Goal: Information Seeking & Learning: Learn about a topic

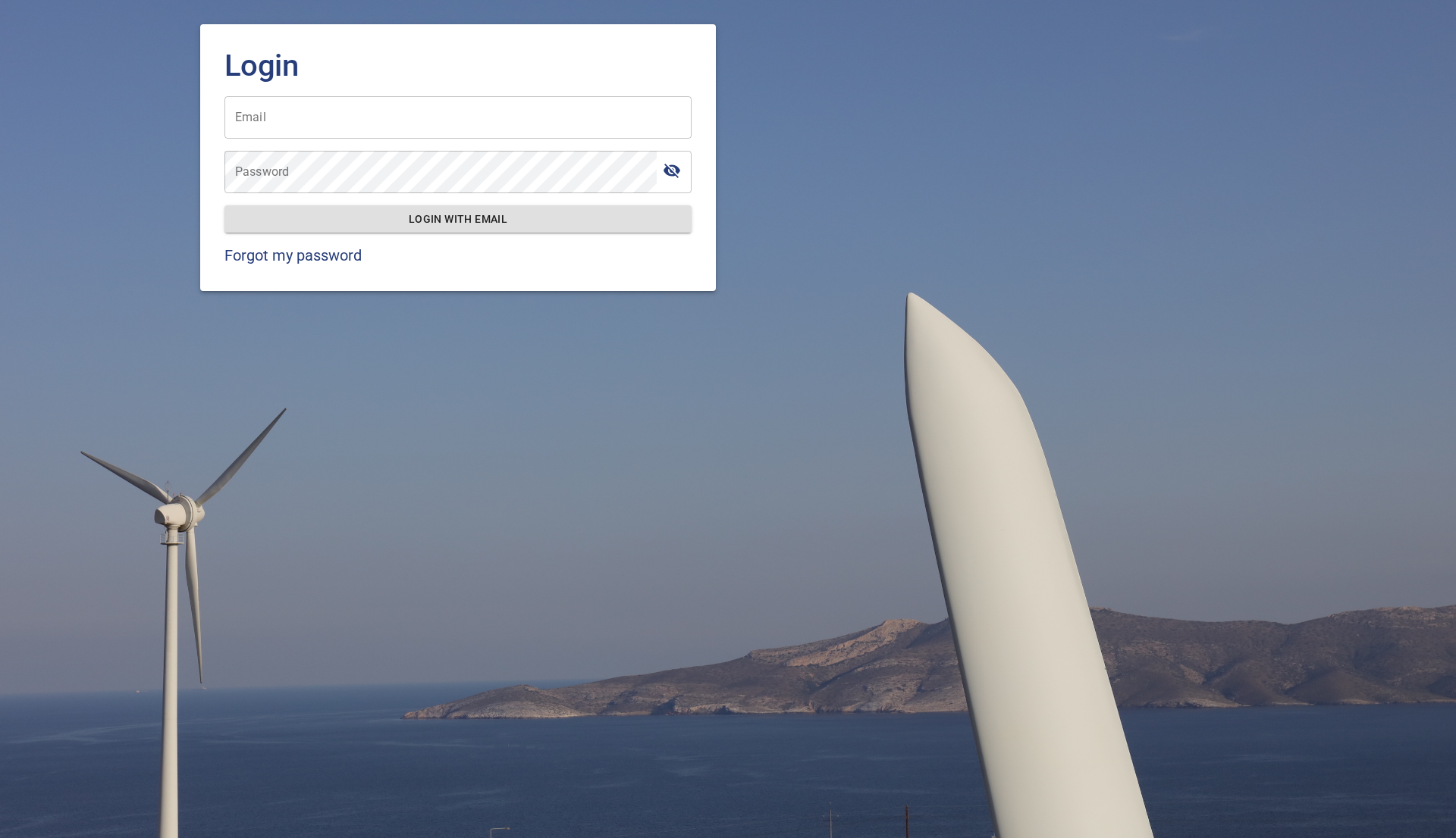
click at [313, 125] on input "Email" at bounding box center [457, 117] width 467 height 42
type input "**********"
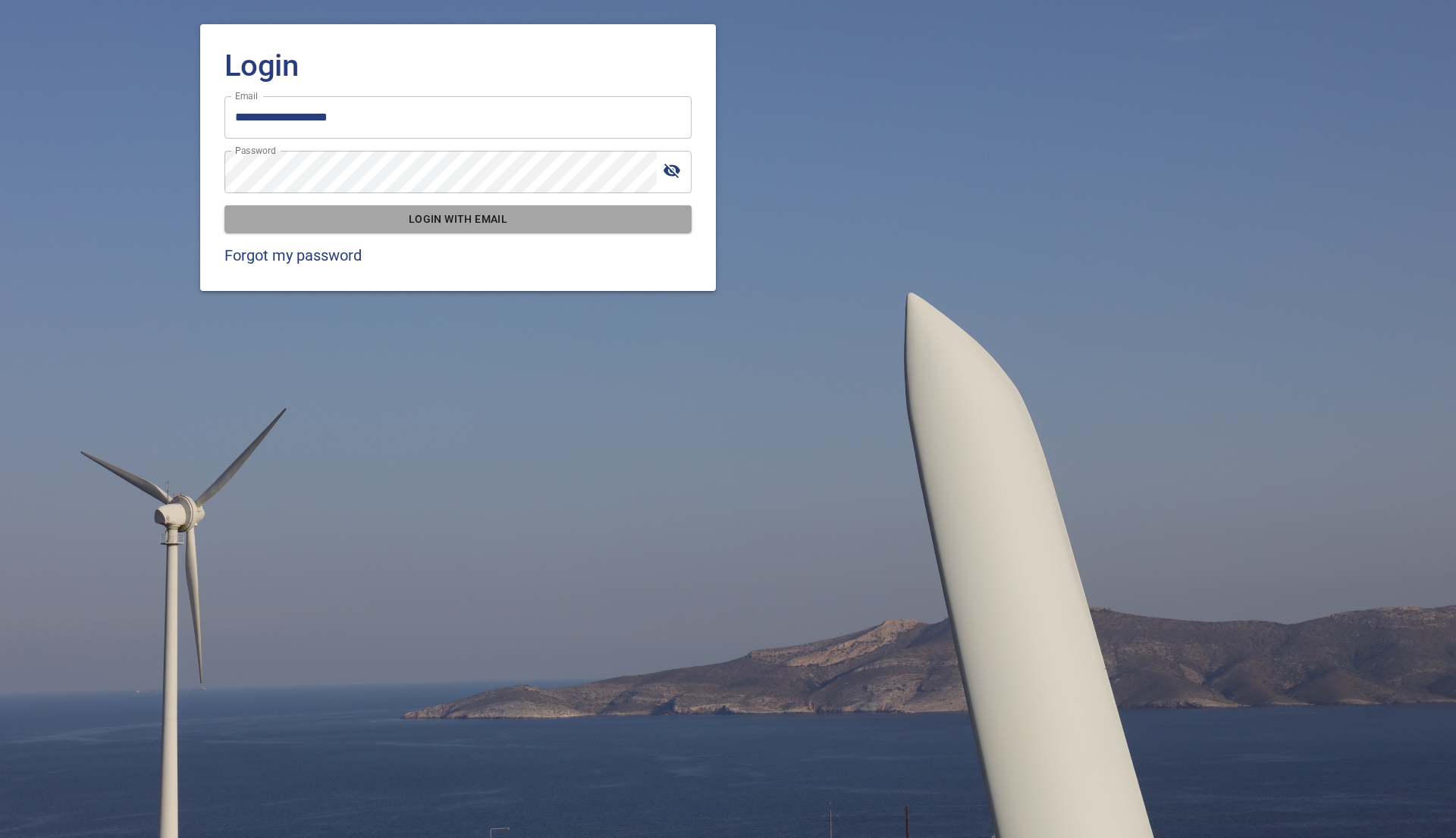
click at [456, 218] on span "Login with email" at bounding box center [458, 219] width 442 height 19
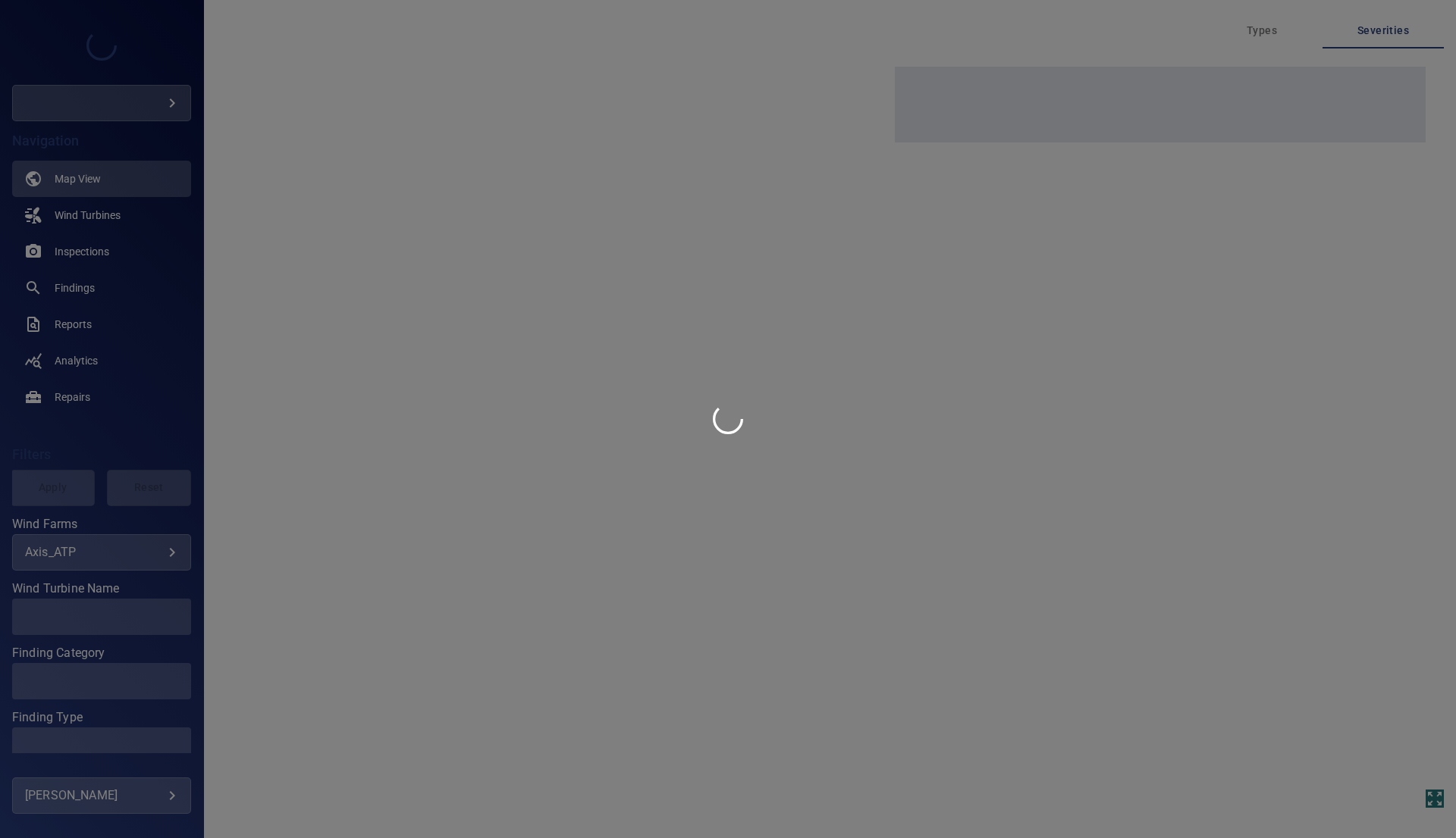
type input "*********"
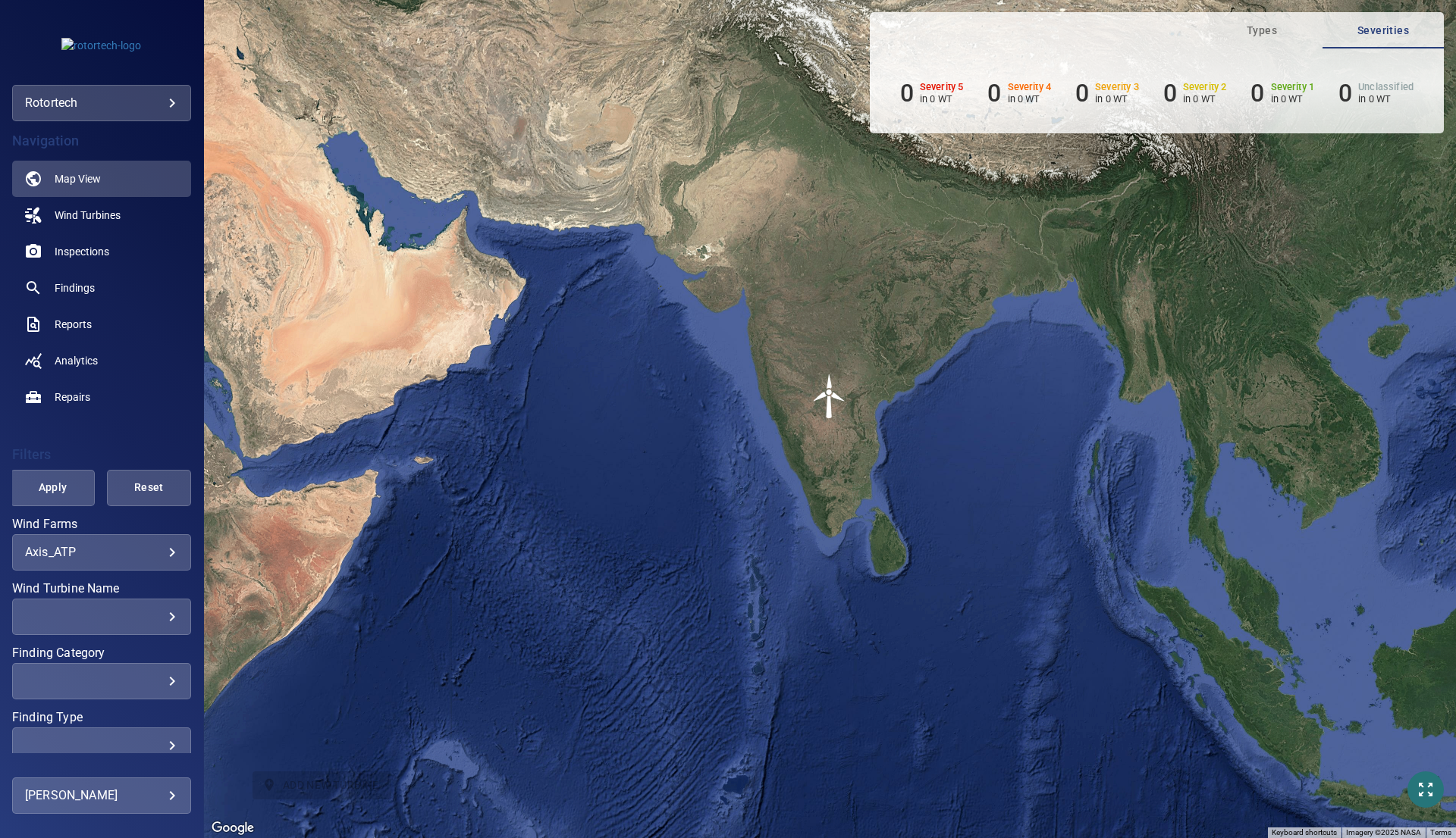
click at [111, 101] on body "**********" at bounding box center [728, 419] width 1456 height 838
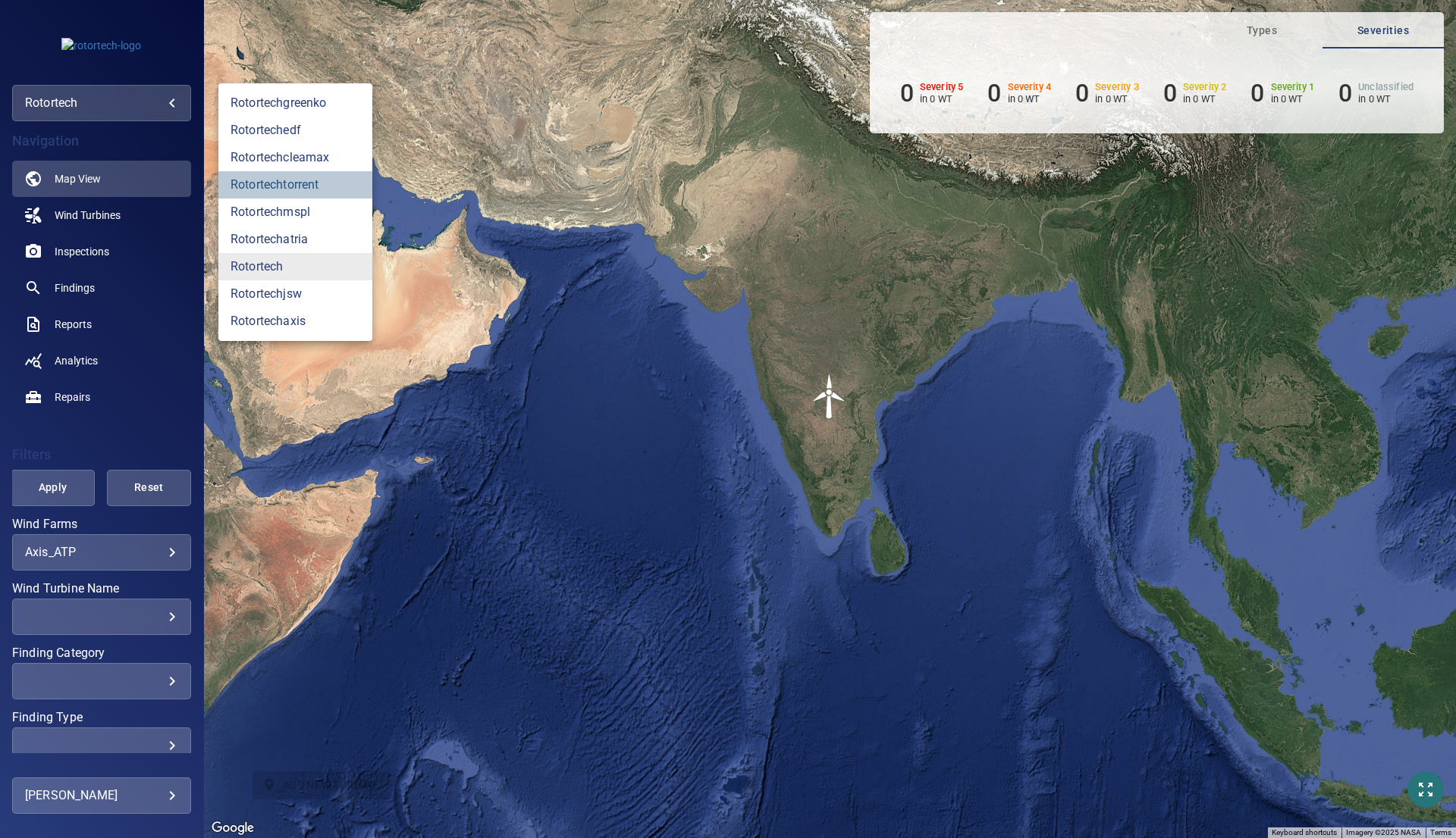
click at [285, 184] on link "rotortechtorrent" at bounding box center [296, 185] width 154 height 28
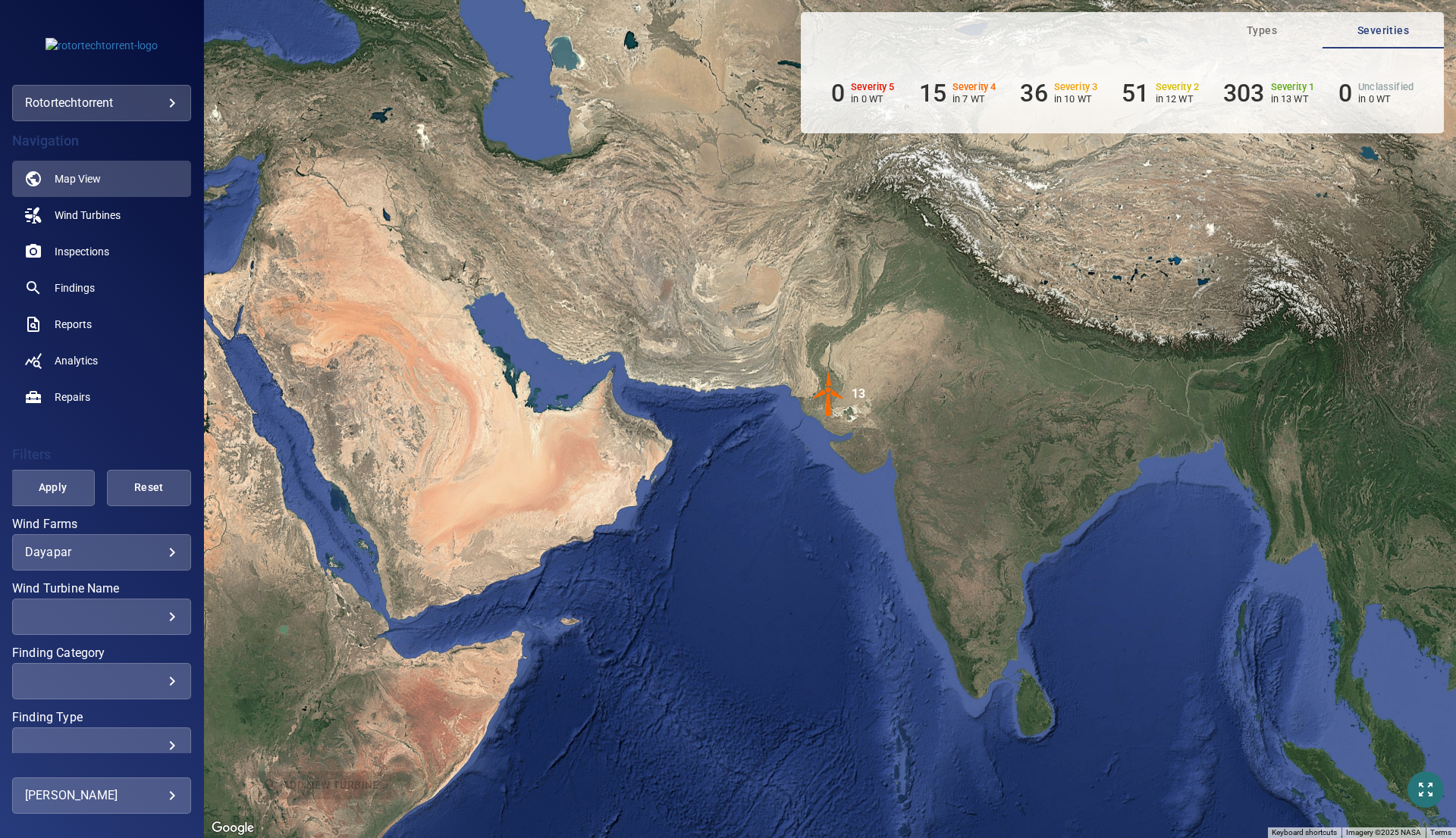
click at [135, 552] on body "**********" at bounding box center [728, 419] width 1456 height 838
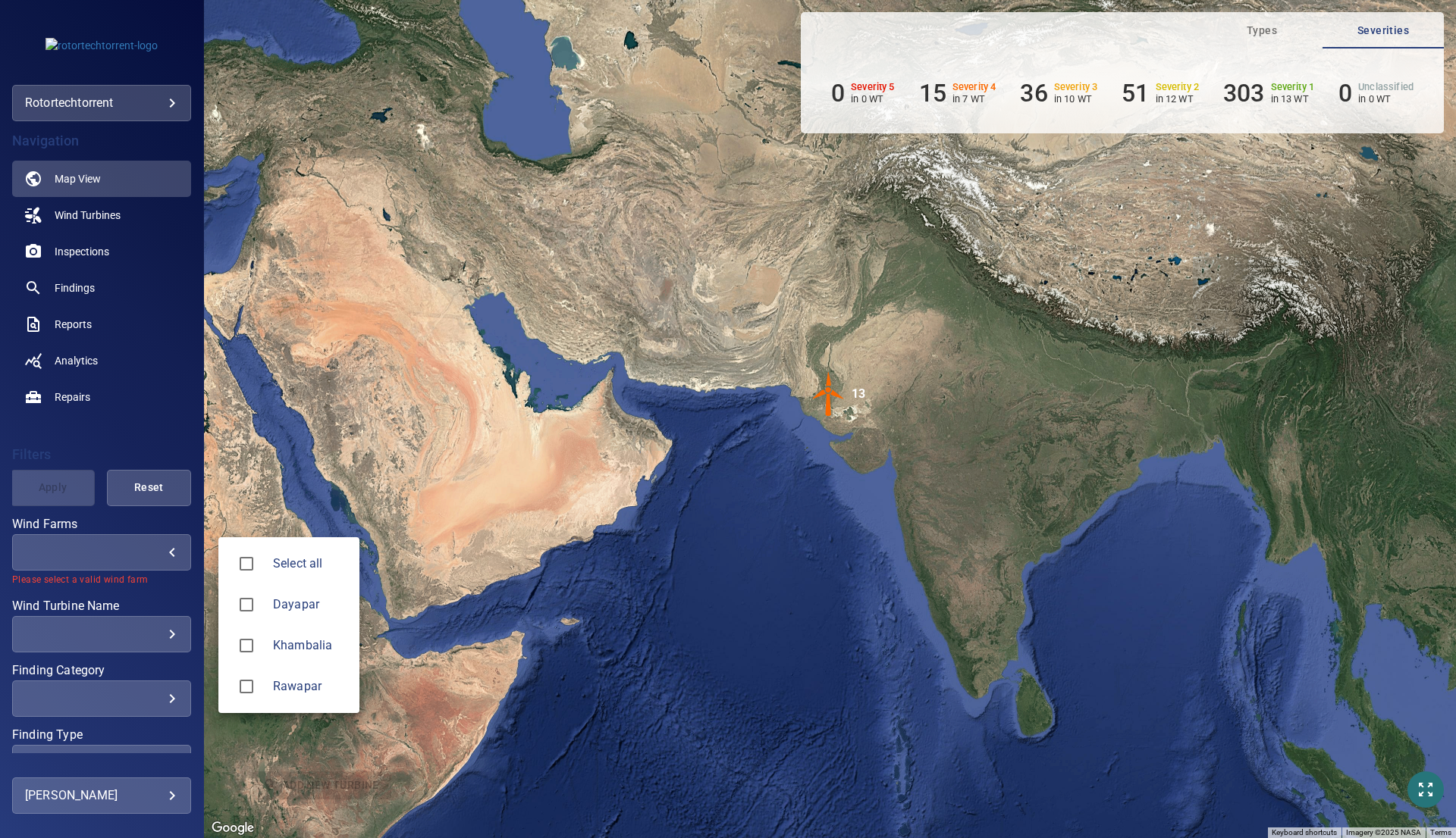
type input "*********"
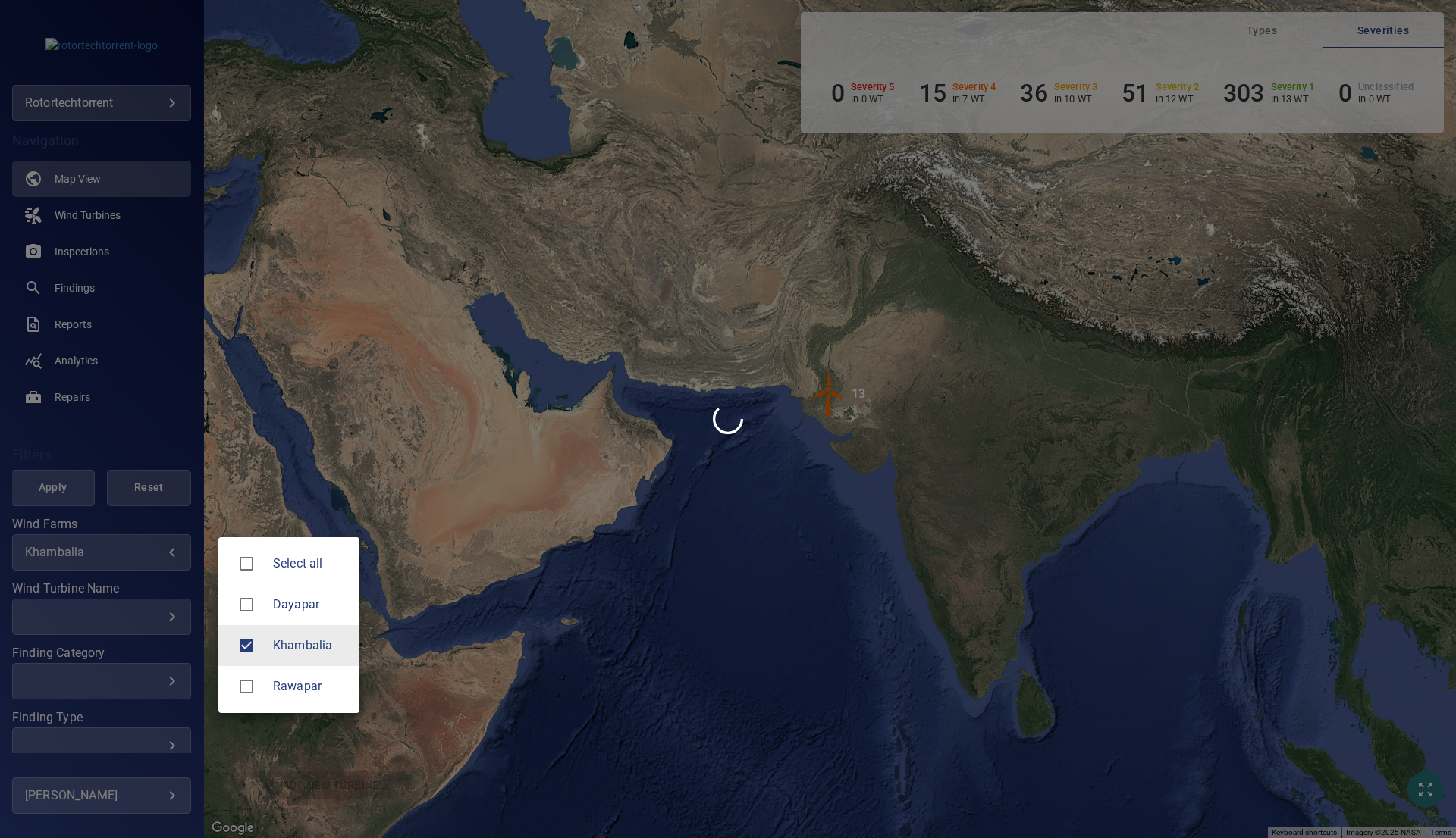
click at [310, 466] on div at bounding box center [728, 419] width 1456 height 838
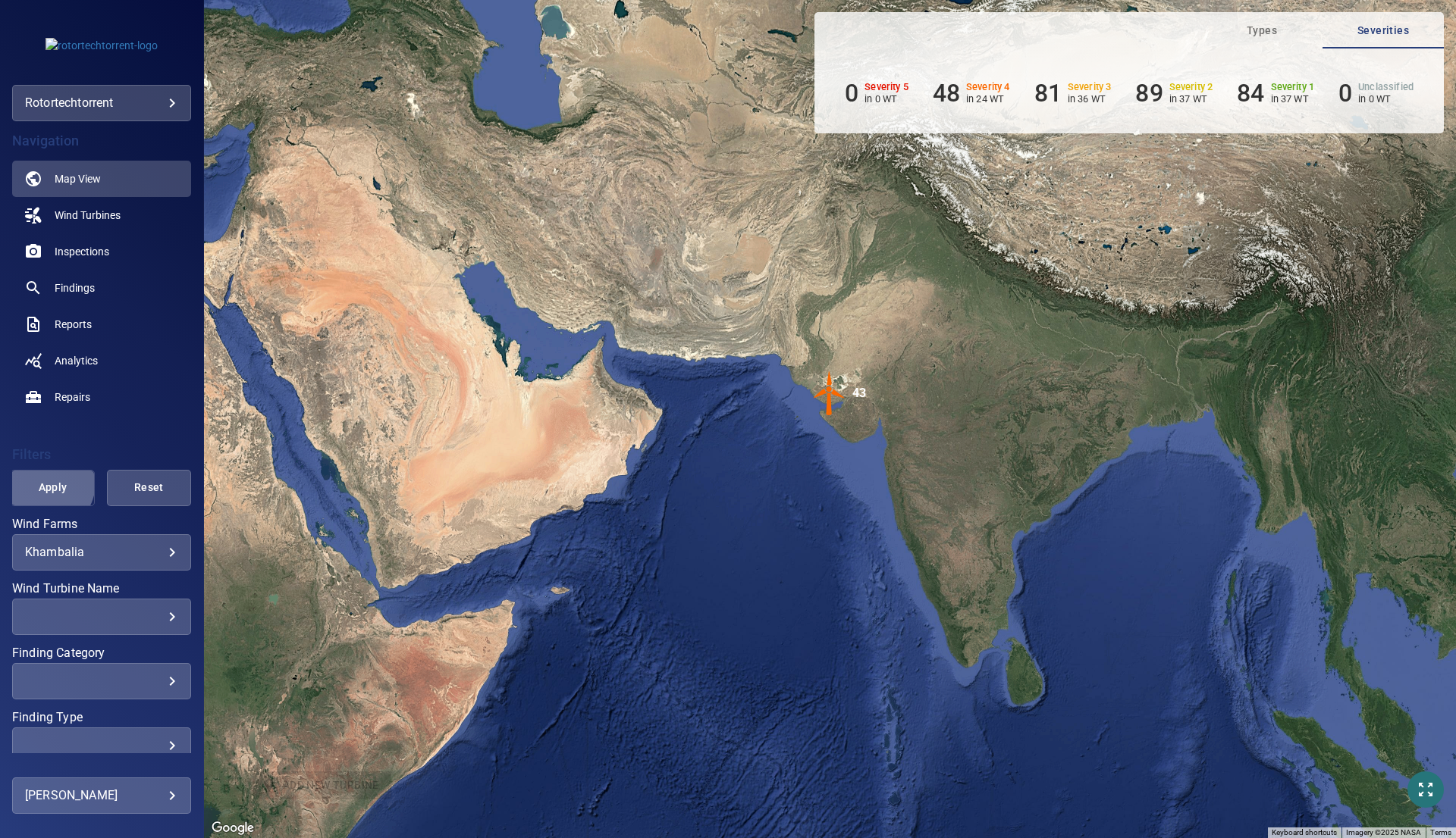
click at [43, 483] on span "Apply" at bounding box center [52, 487] width 46 height 19
click at [154, 617] on div "​" at bounding box center [101, 617] width 153 height 15
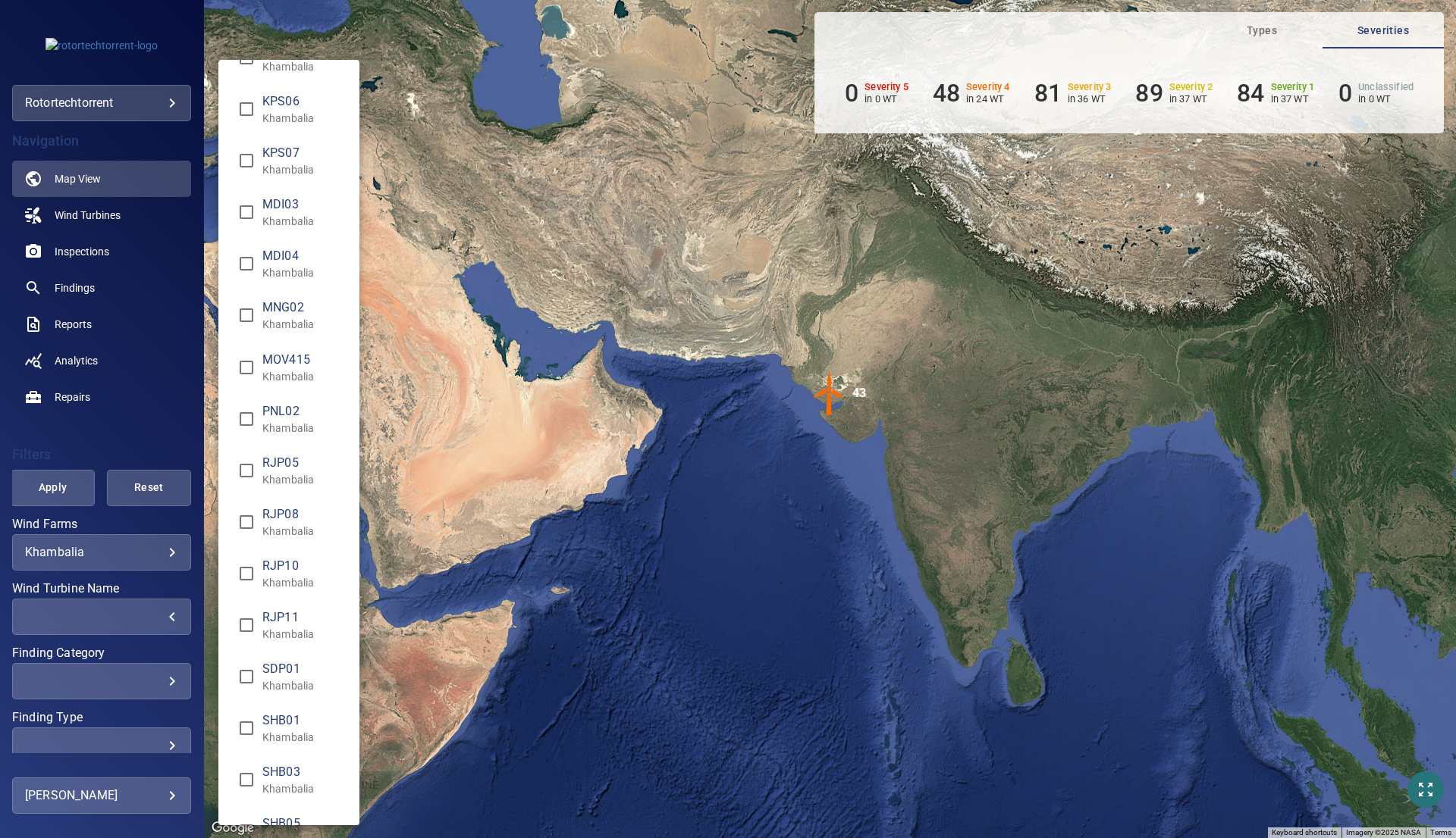
scroll to position [1357, 0]
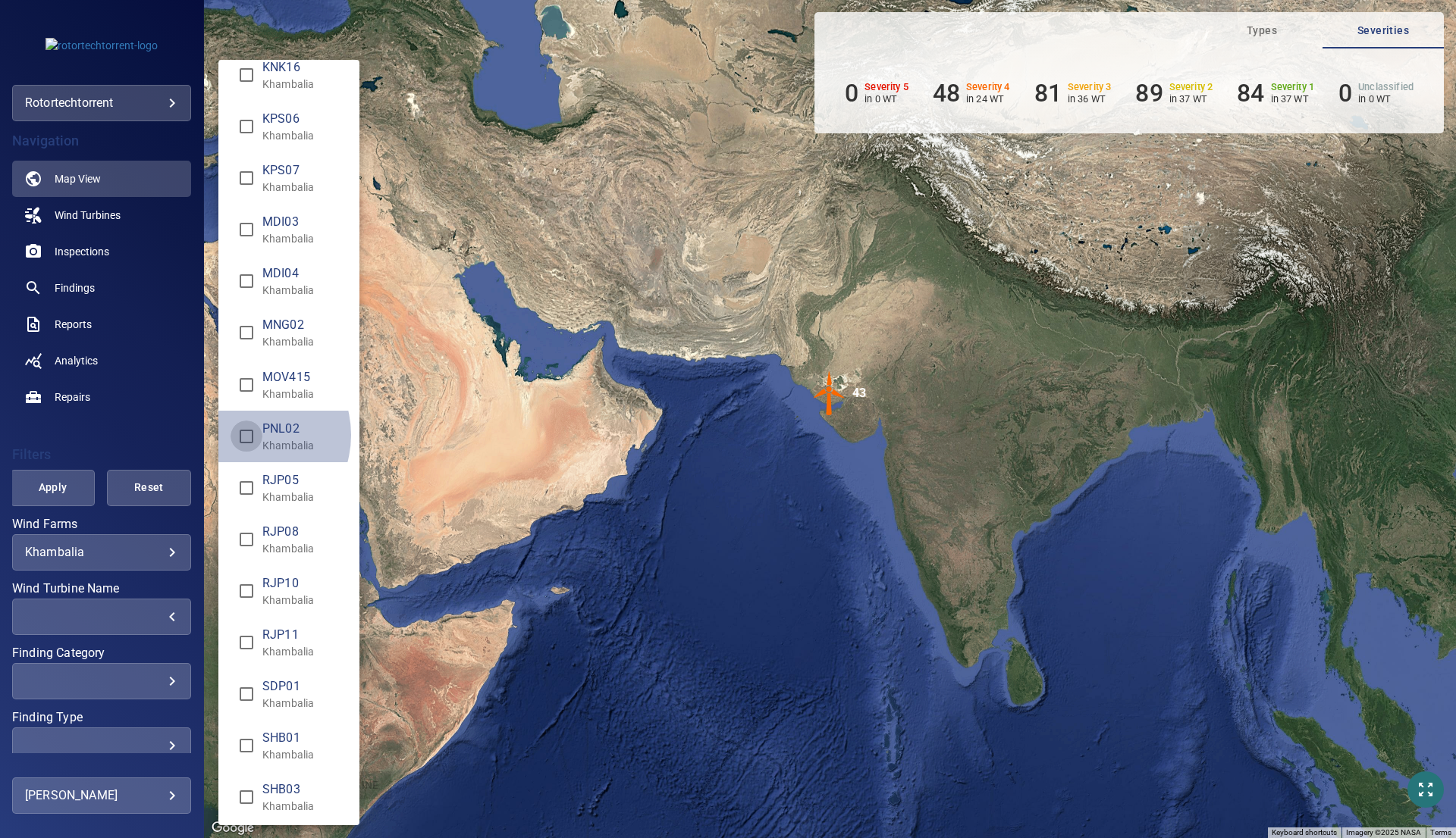
type input "**********"
click at [643, 569] on div "Wind Turbine Name" at bounding box center [728, 419] width 1456 height 838
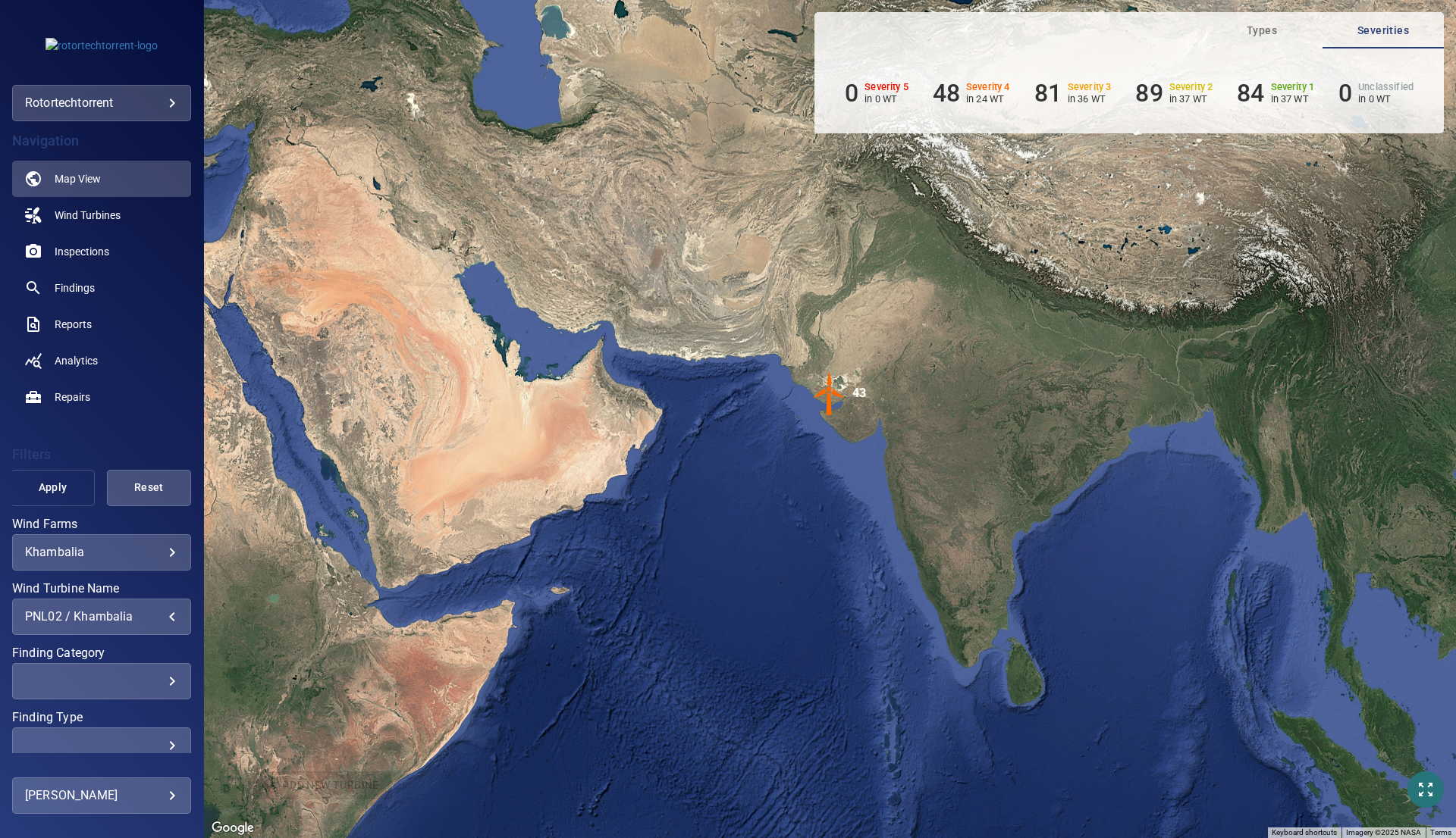
click at [40, 488] on span "Apply" at bounding box center [52, 487] width 46 height 19
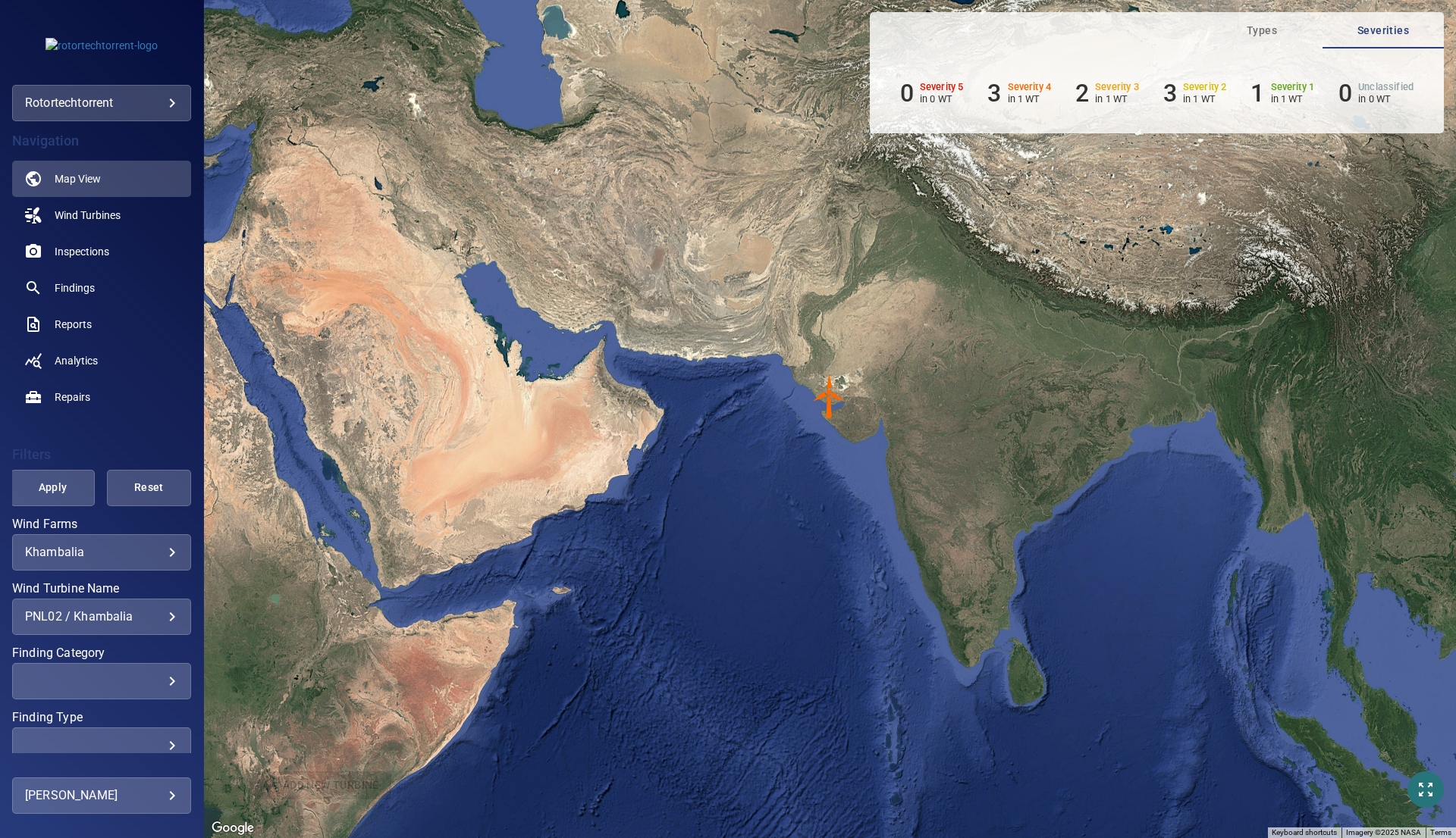
click at [827, 398] on img "PNL02" at bounding box center [830, 397] width 46 height 46
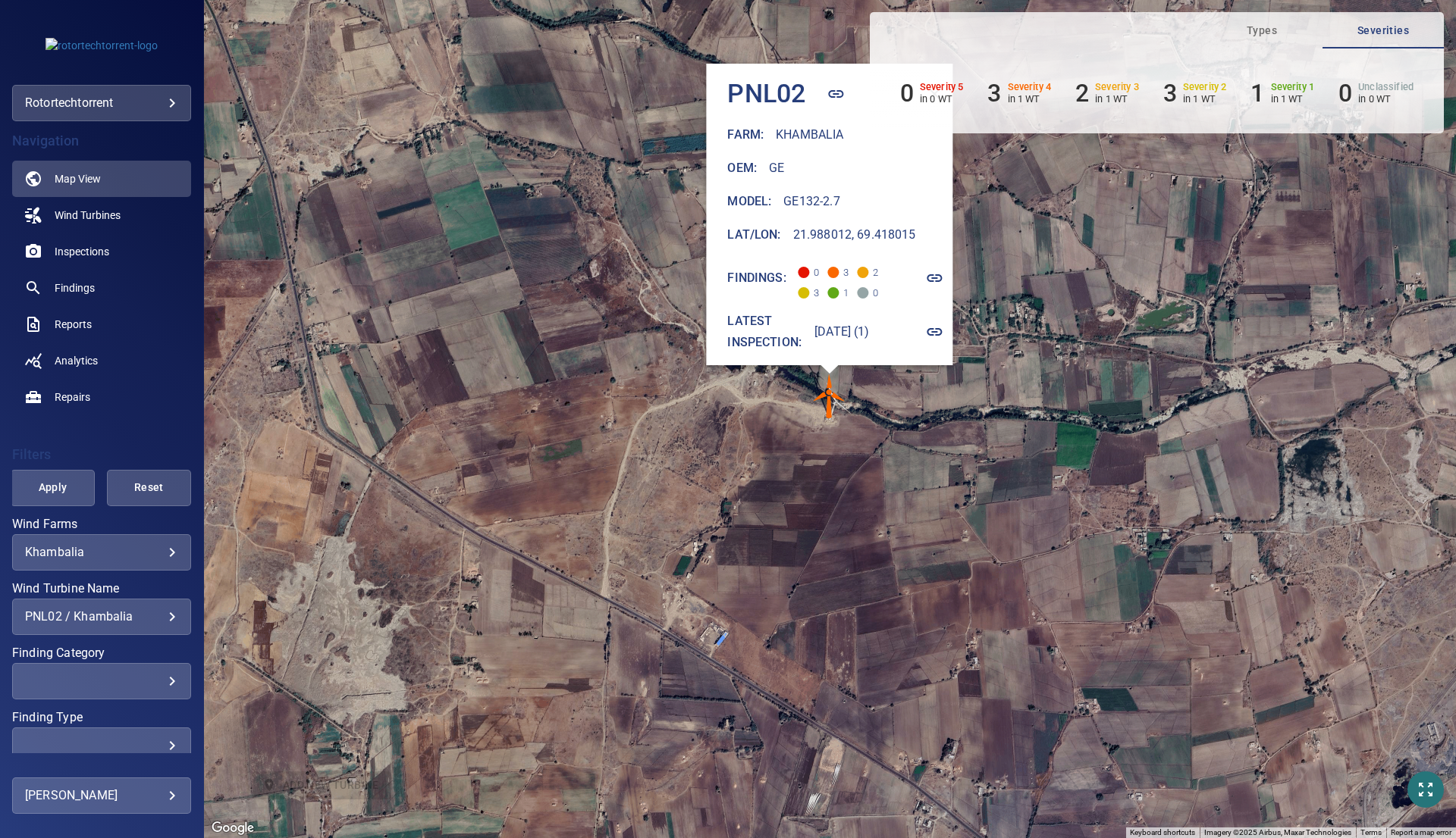
click at [830, 411] on img "PNL02" at bounding box center [830, 397] width 46 height 46
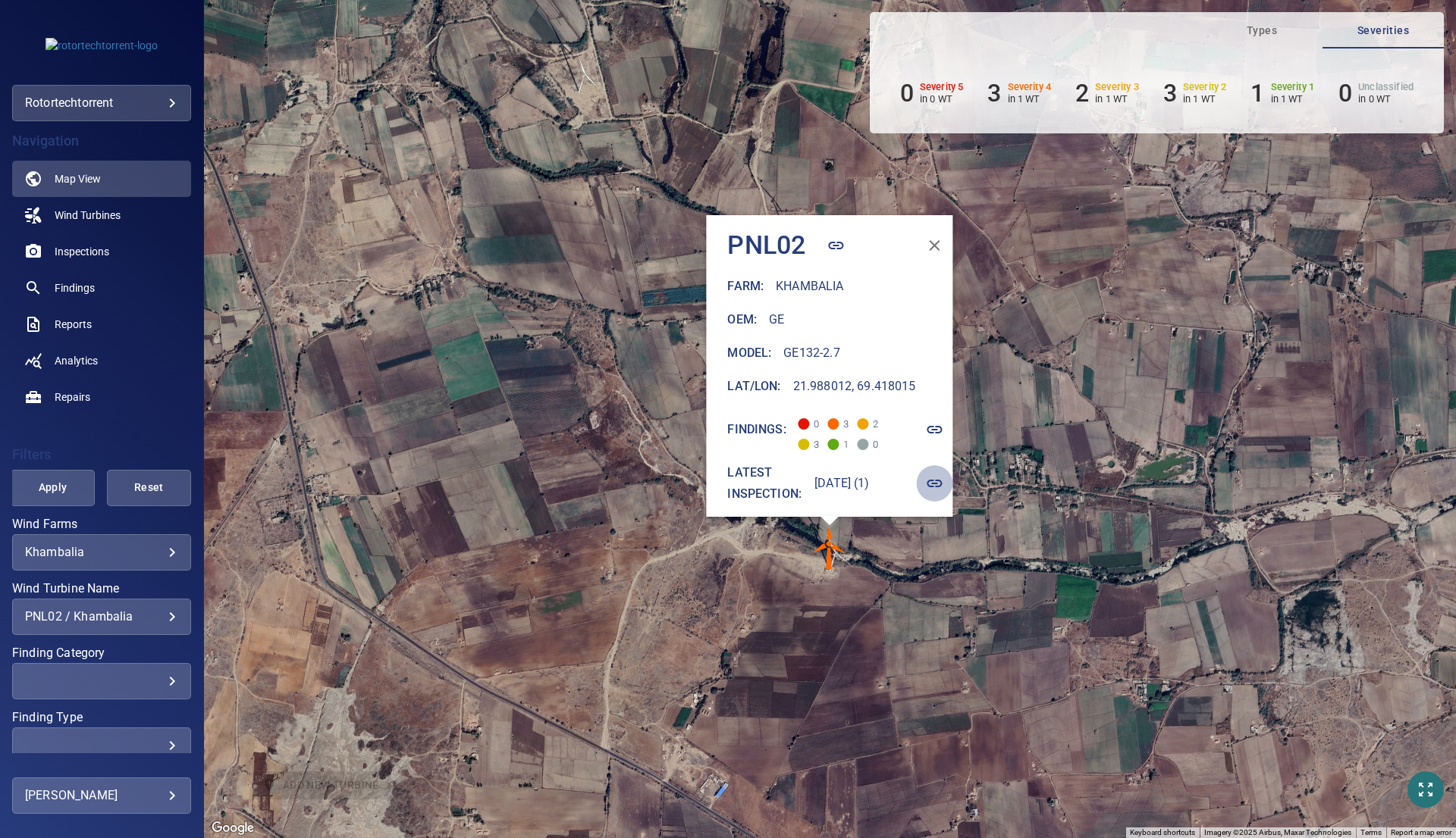
click at [941, 480] on icon "button" at bounding box center [935, 484] width 16 height 7
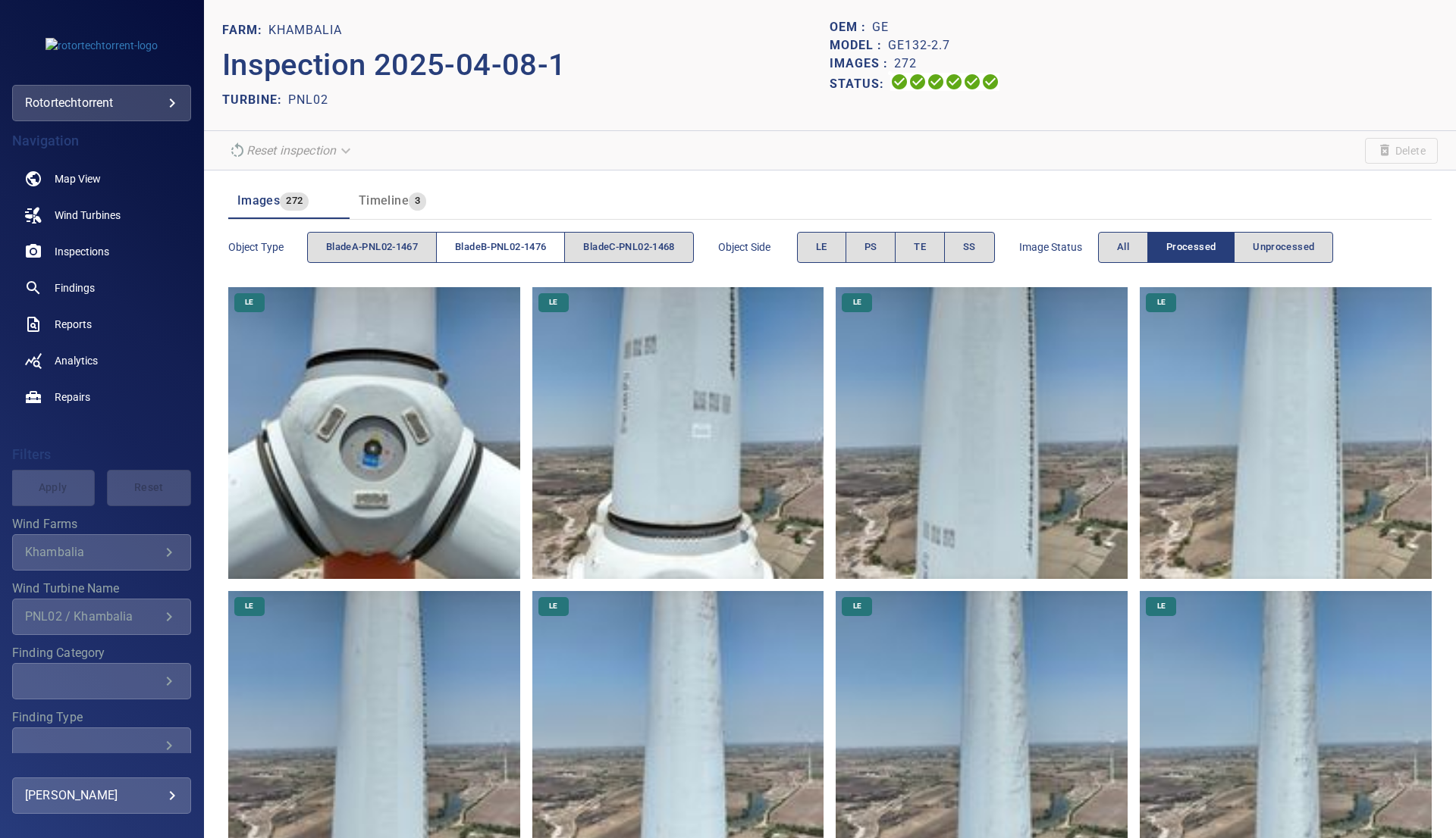
click at [532, 241] on span "bladeB-PNL02-1476" at bounding box center [500, 247] width 91 height 17
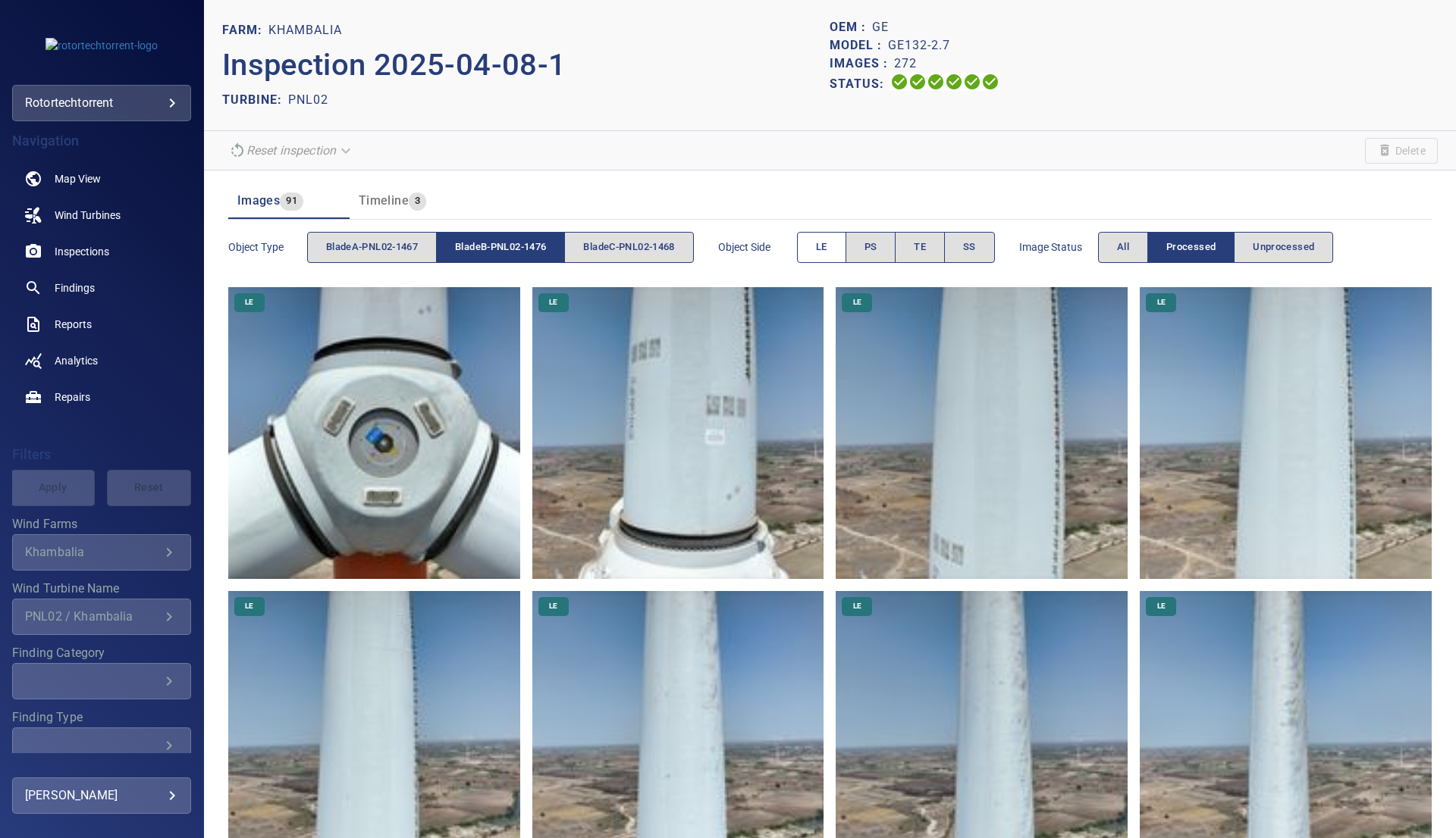
click at [823, 246] on span "LE" at bounding box center [822, 247] width 11 height 17
click at [864, 241] on button "PS" at bounding box center [870, 248] width 50 height 31
click at [431, 393] on img at bounding box center [375, 433] width 292 height 292
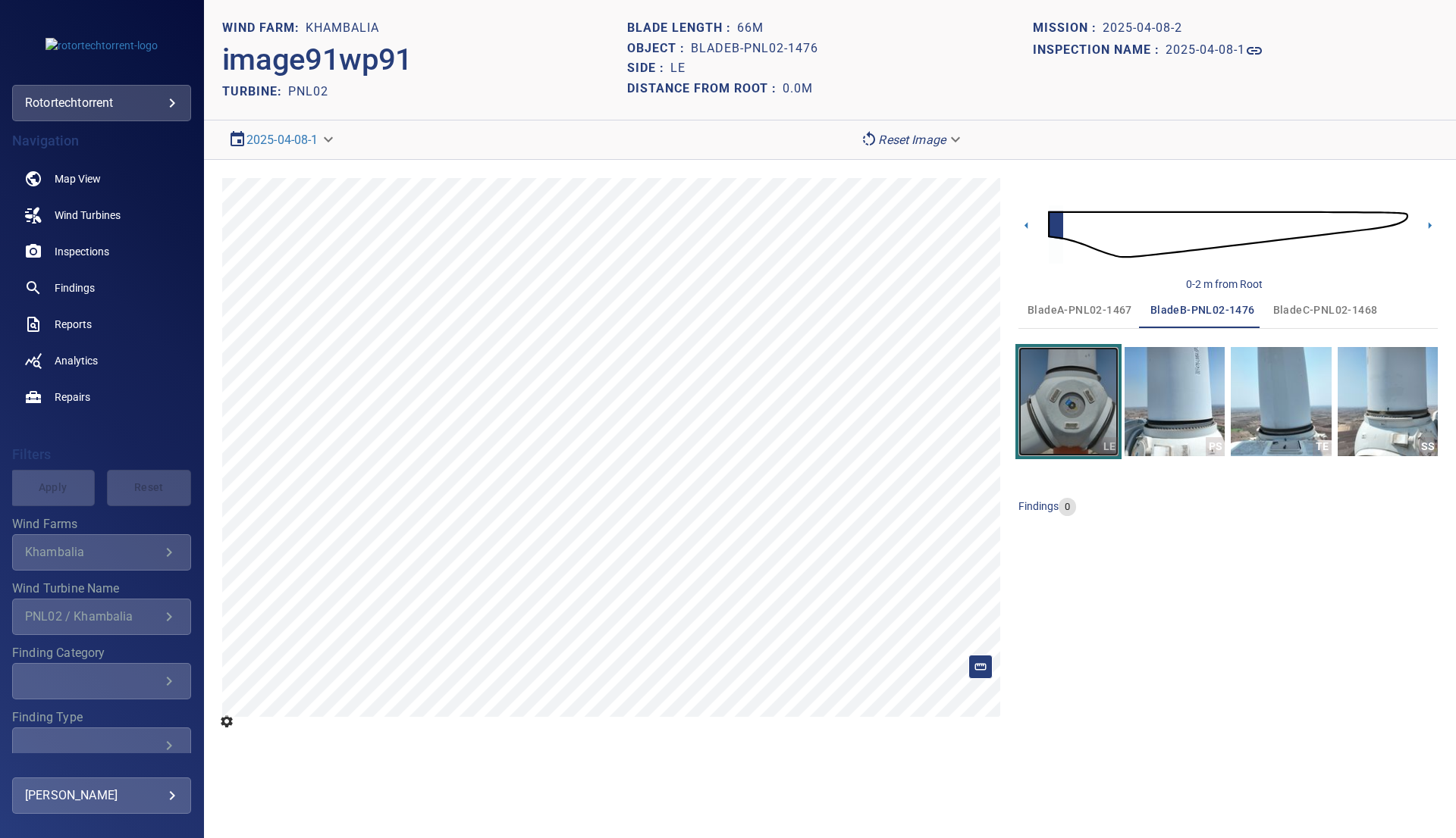
click at [1092, 400] on img "button" at bounding box center [1068, 401] width 100 height 109
click at [1428, 226] on icon at bounding box center [1429, 225] width 3 height 6
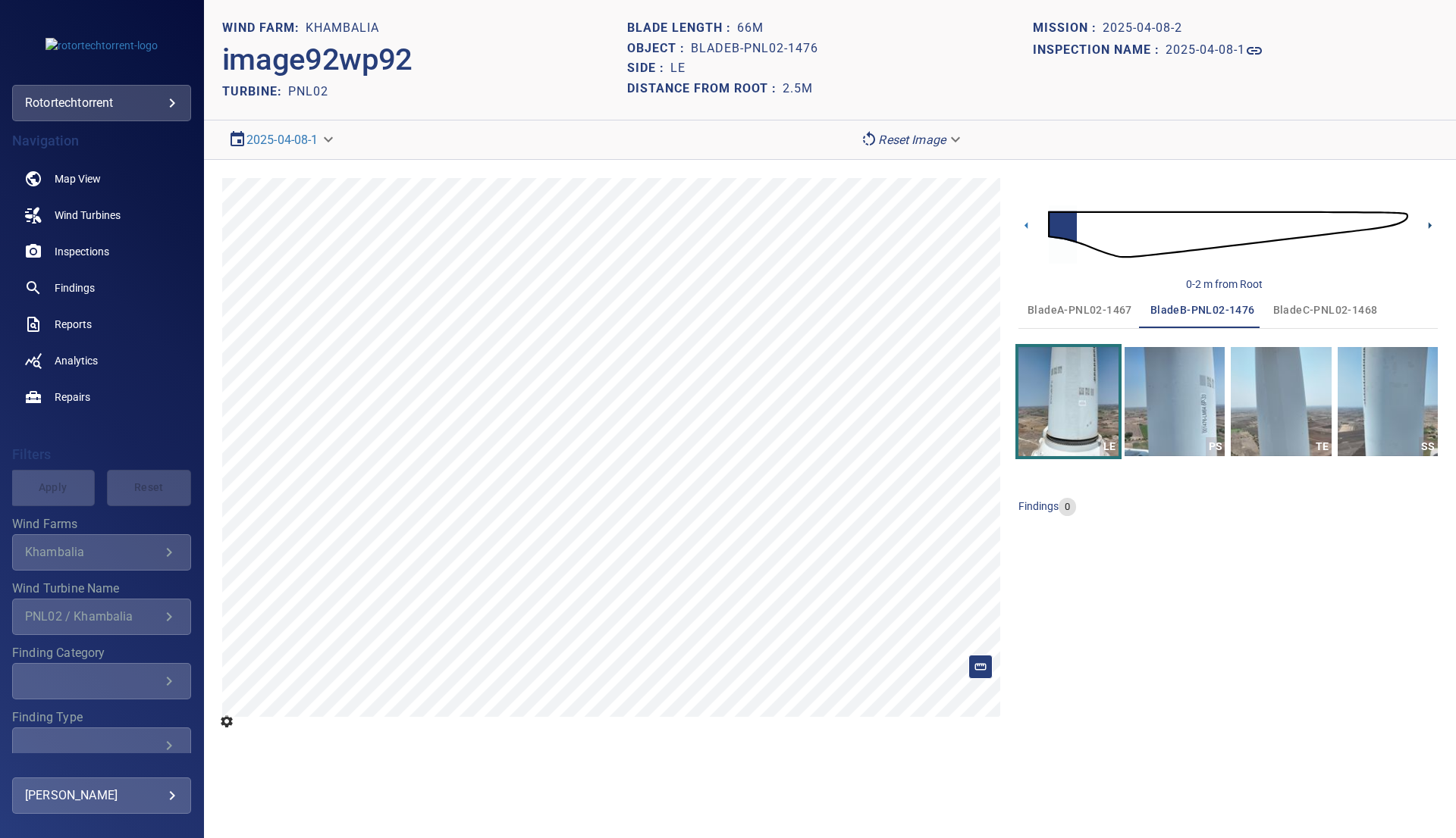
click at [1428, 226] on icon at bounding box center [1429, 225] width 3 height 6
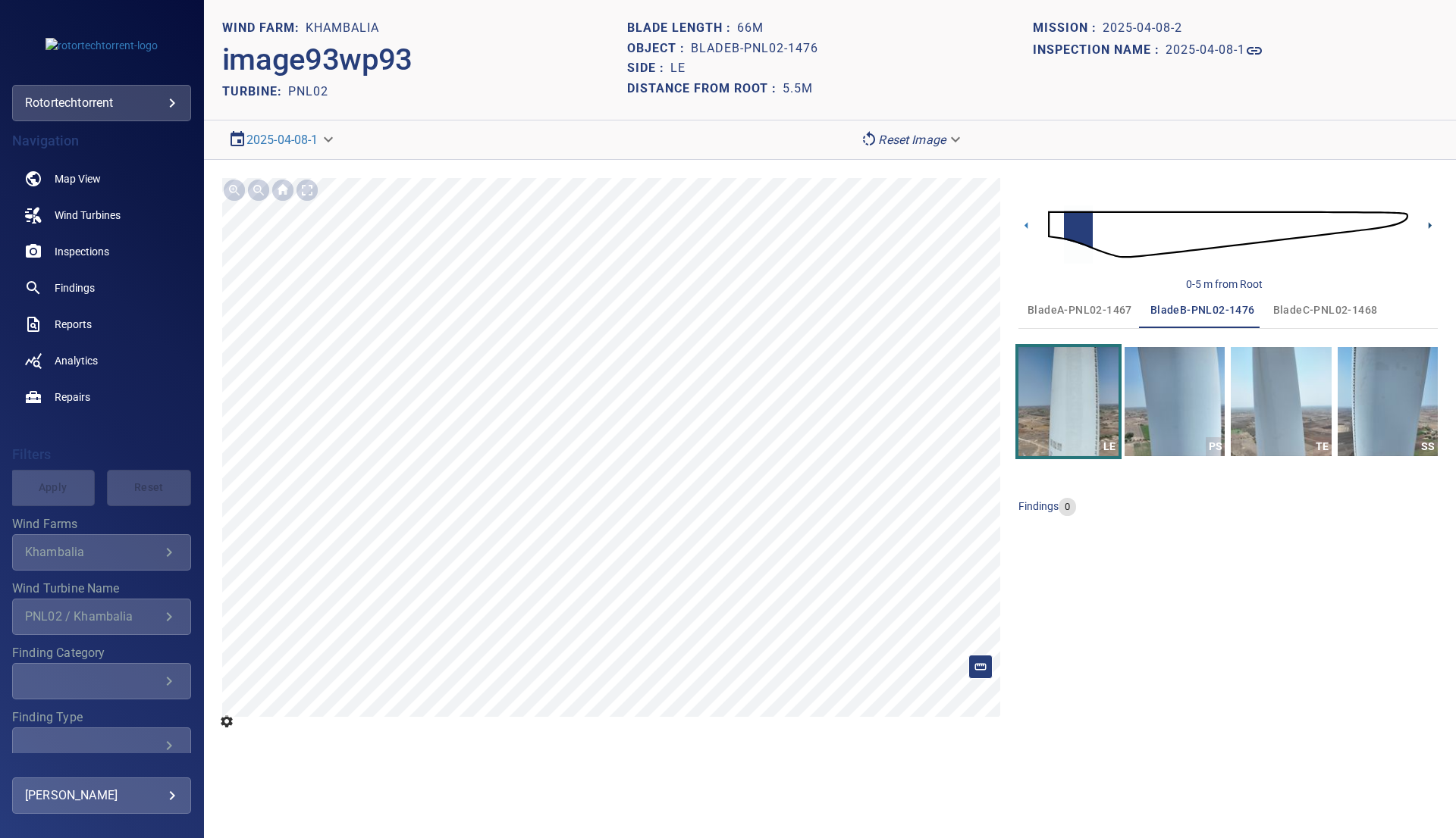
click at [1428, 226] on icon at bounding box center [1429, 225] width 3 height 6
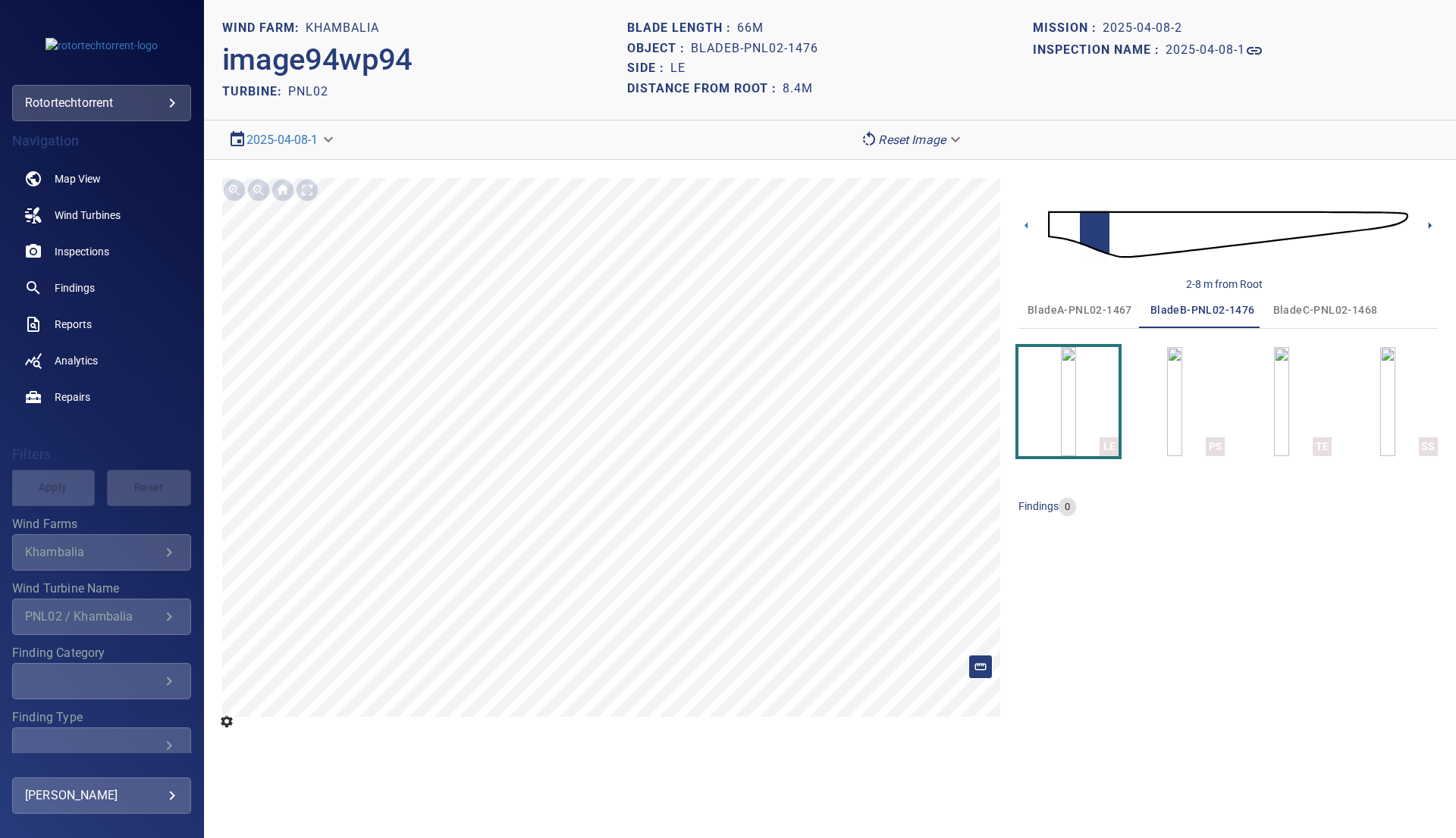
click at [1428, 226] on icon at bounding box center [1429, 225] width 3 height 6
click at [1427, 224] on icon at bounding box center [1429, 225] width 16 height 16
click at [1428, 220] on icon at bounding box center [1429, 225] width 16 height 16
click at [1431, 221] on icon at bounding box center [1429, 225] width 16 height 16
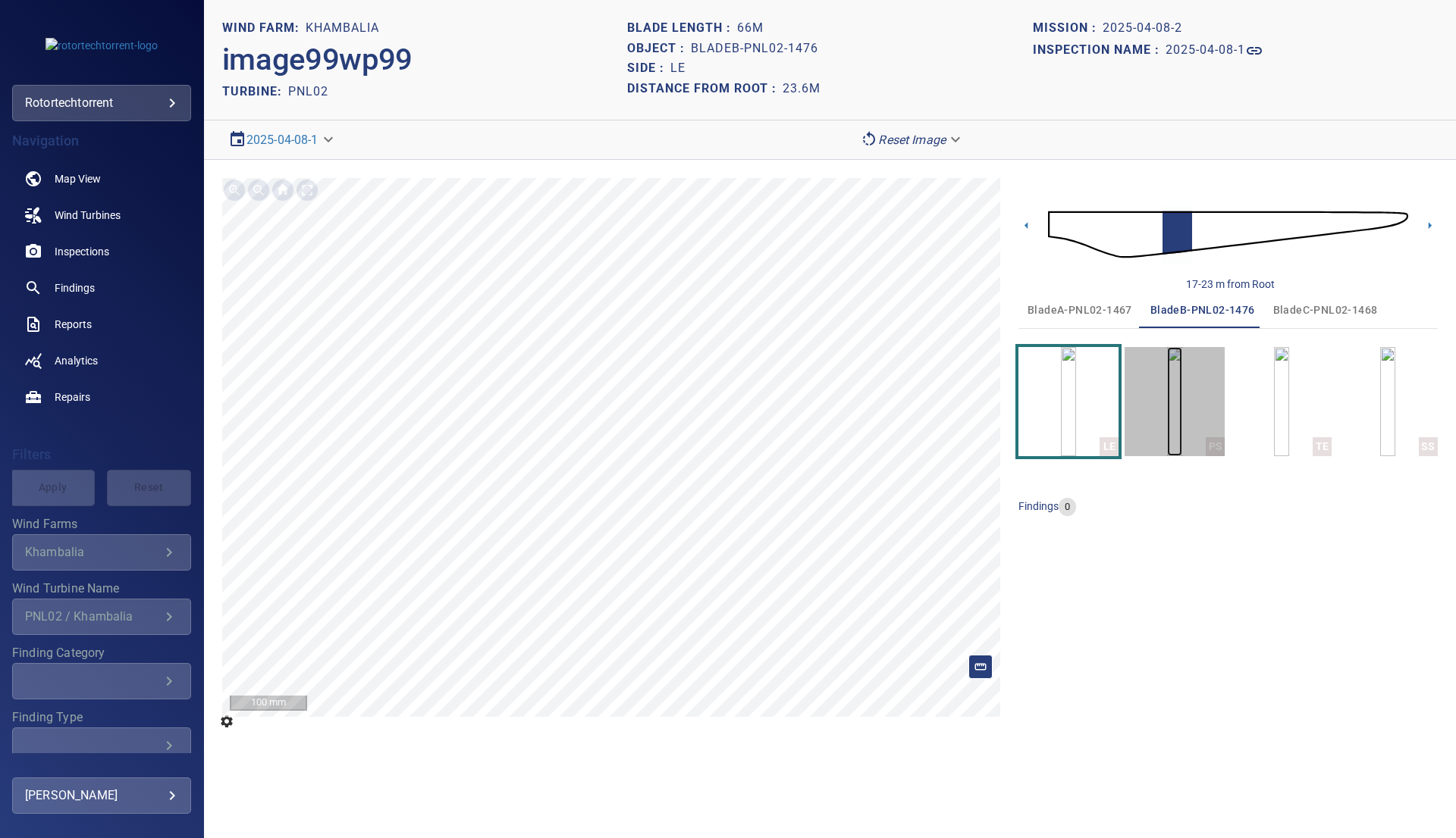
click at [1182, 406] on img "button" at bounding box center [1174, 401] width 16 height 109
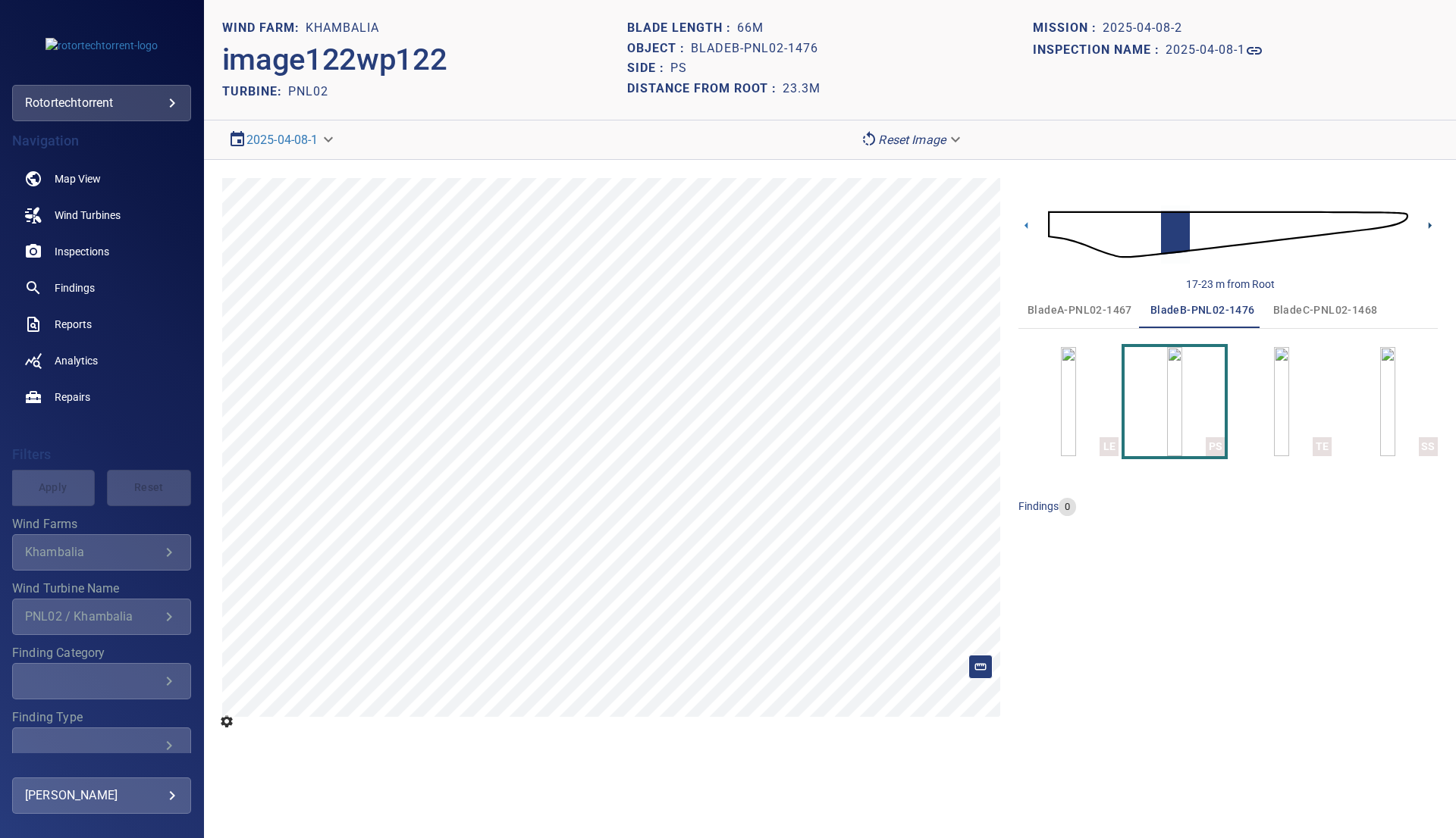
click at [1428, 227] on icon at bounding box center [1429, 225] width 3 height 6
click at [1428, 222] on icon at bounding box center [1429, 225] width 3 height 6
click at [1024, 221] on icon at bounding box center [1025, 225] width 16 height 16
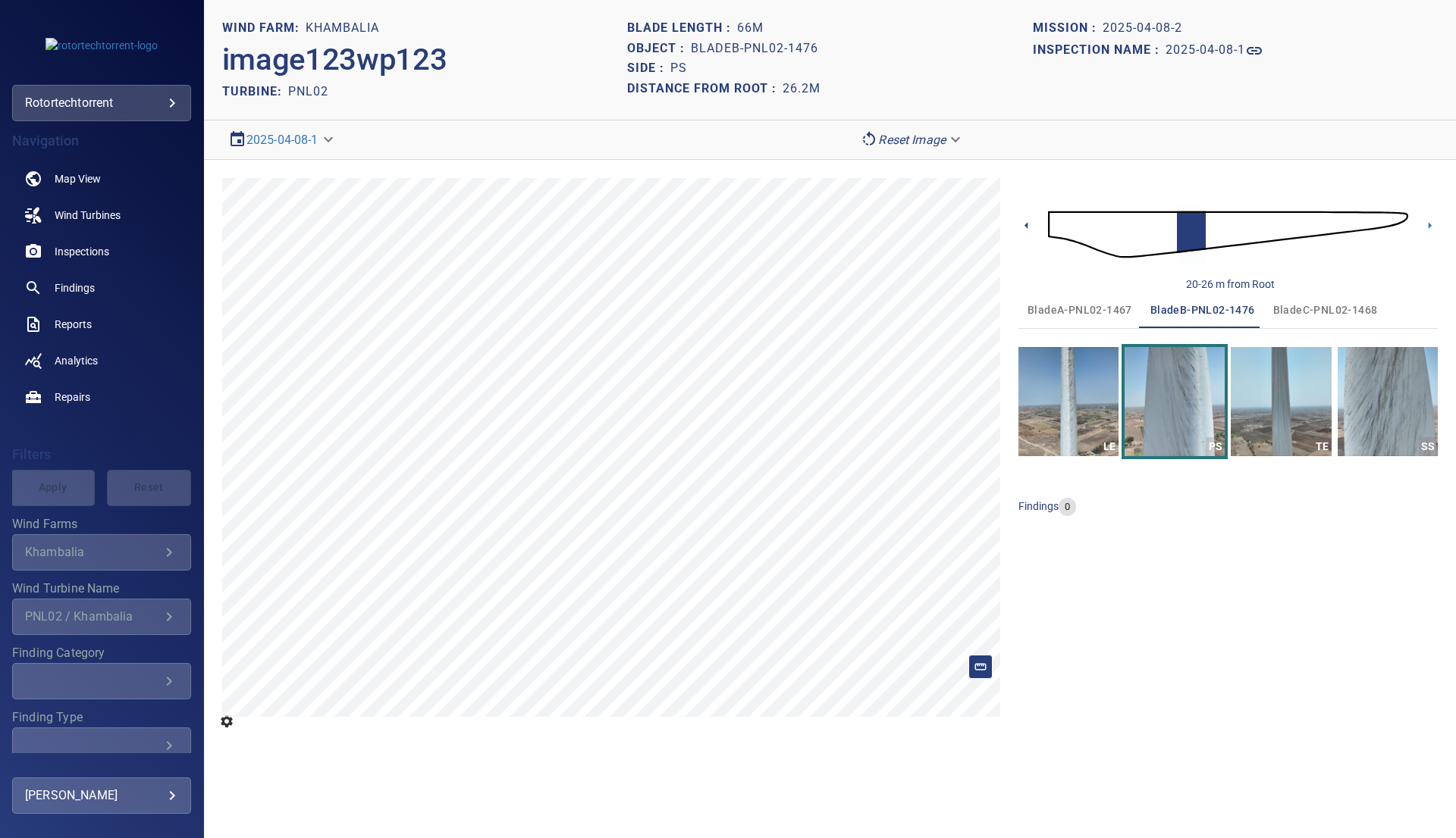
click at [1024, 221] on icon at bounding box center [1025, 225] width 16 height 16
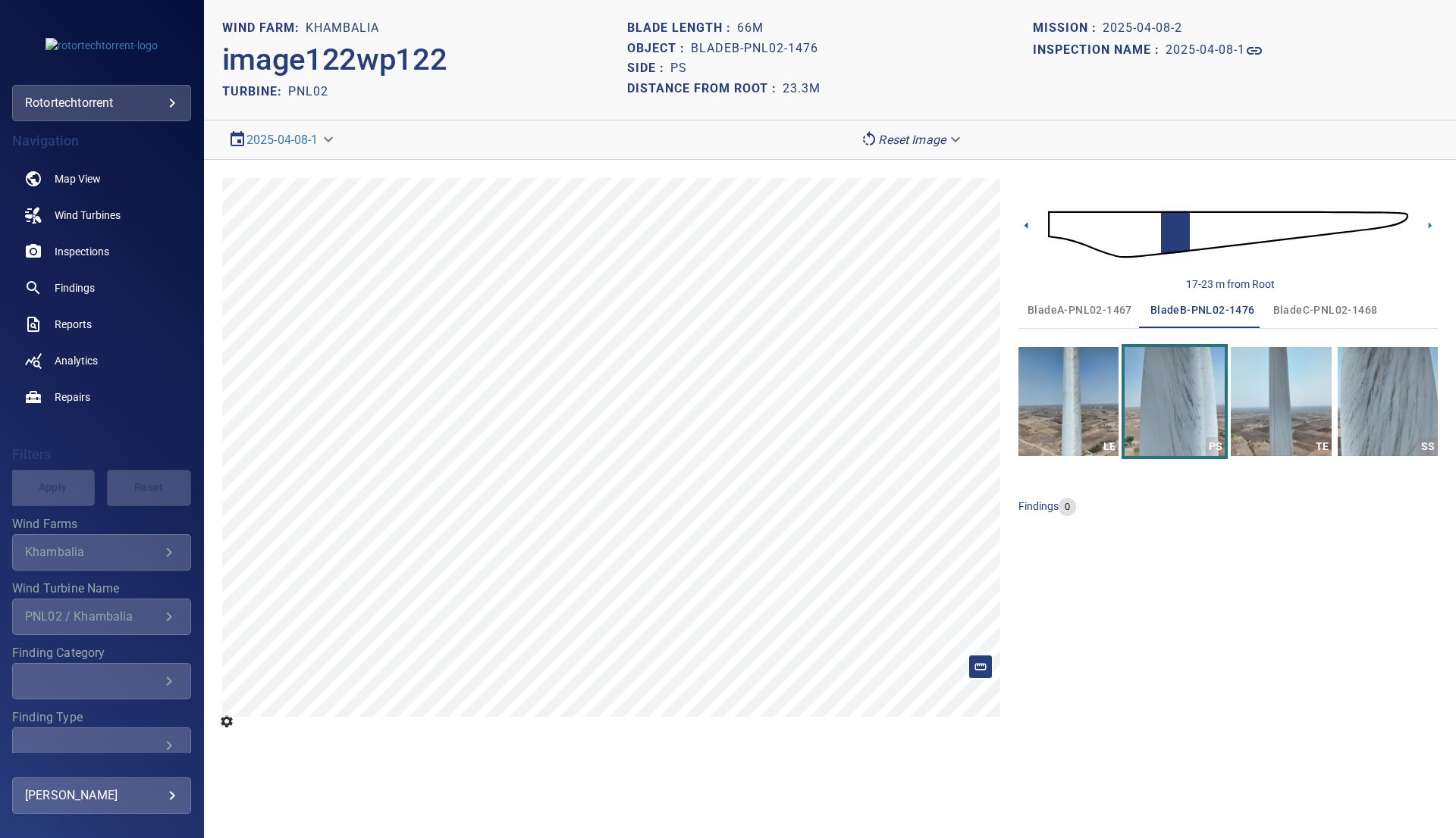
click at [1024, 221] on icon at bounding box center [1025, 225] width 16 height 16
click at [1024, 215] on div "14-20 m from Root" at bounding box center [1227, 235] width 420 height 114
click at [1023, 229] on icon at bounding box center [1025, 225] width 16 height 16
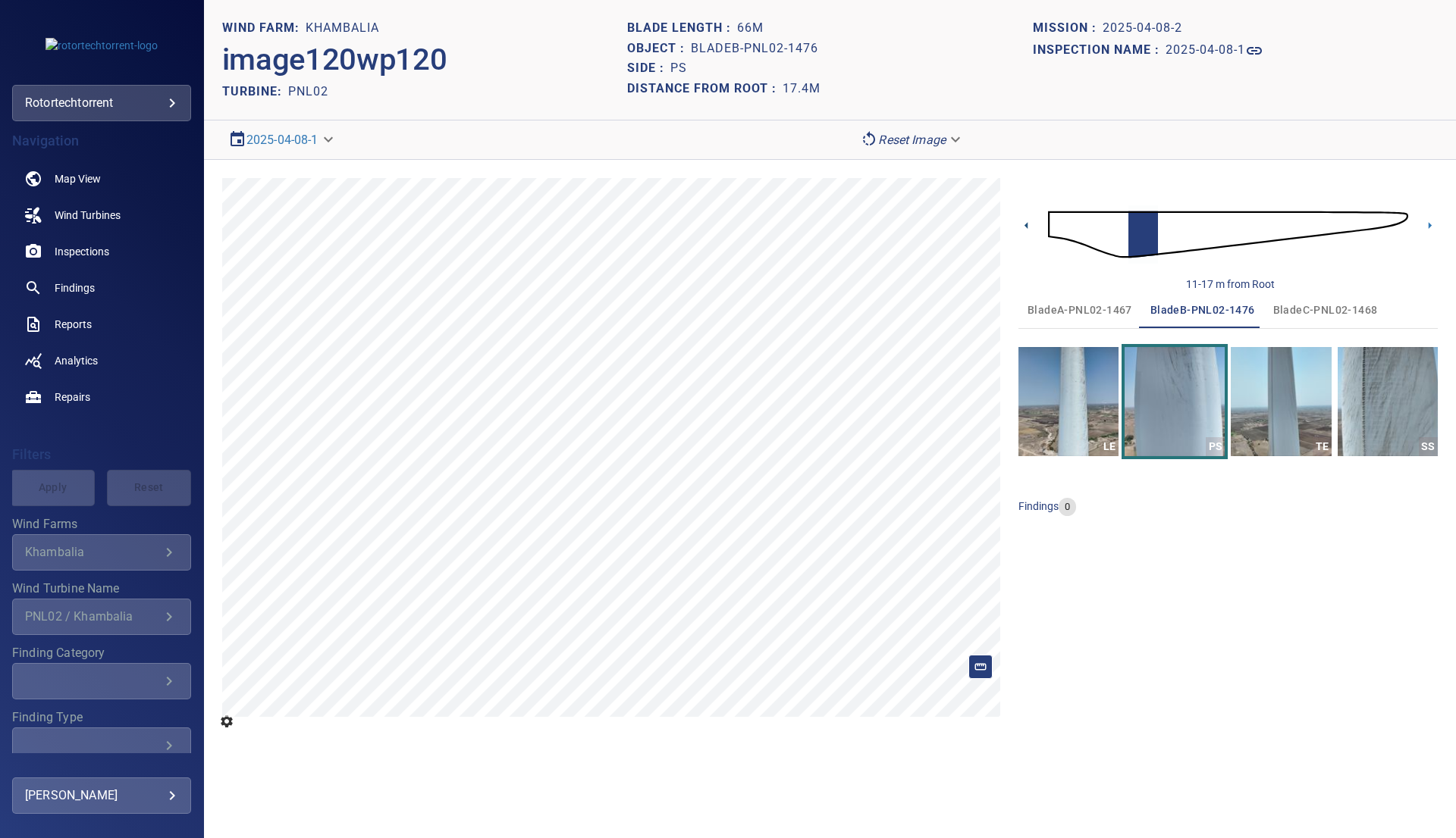
click at [1023, 229] on icon at bounding box center [1025, 225] width 16 height 16
click at [1427, 223] on icon at bounding box center [1429, 225] width 16 height 16
click at [1427, 222] on icon at bounding box center [1429, 225] width 16 height 16
